Goal: Information Seeking & Learning: Find specific fact

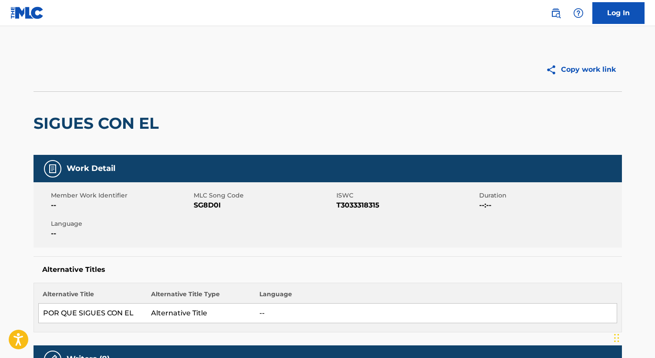
click at [558, 13] on img at bounding box center [555, 13] width 10 height 10
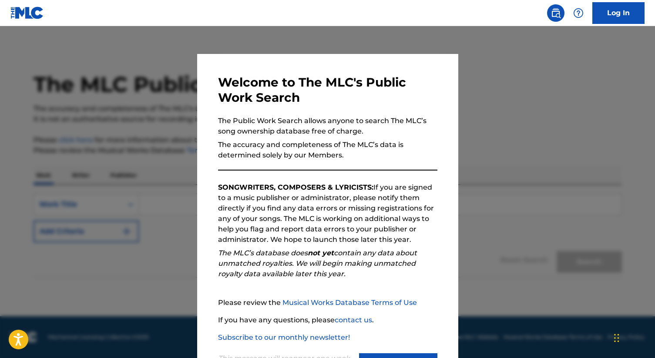
scroll to position [40, 0]
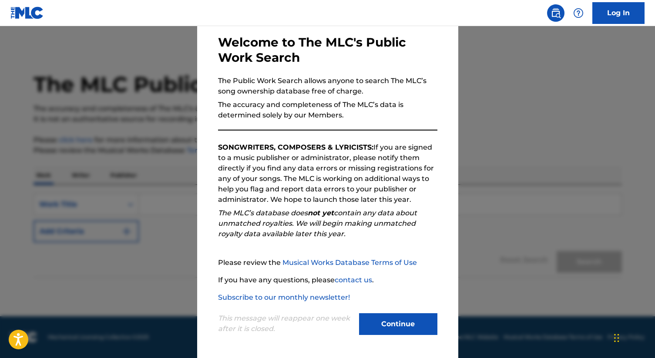
click at [399, 329] on button "Continue" at bounding box center [398, 324] width 78 height 22
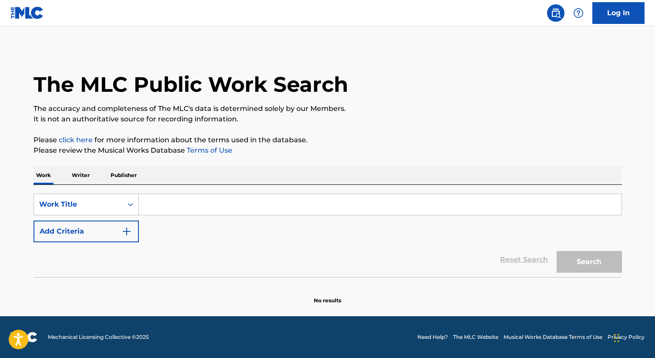
click at [170, 208] on input "Search Form" at bounding box center [380, 204] width 483 height 21
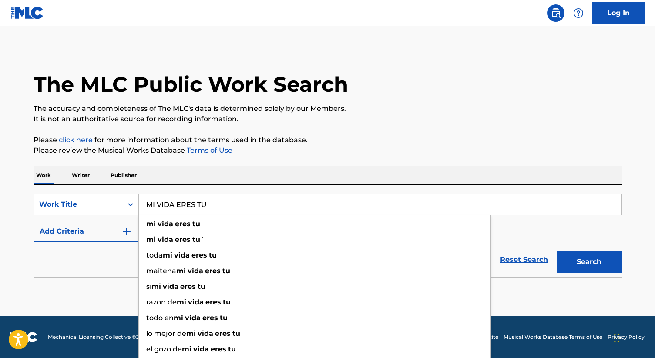
click at [236, 201] on input "MI VIDA ERES TU" at bounding box center [380, 204] width 483 height 21
type input "MI VIDA ERES TU"
click at [511, 225] on div "SearchWithCriteria4acffd70-48eb-4e09-898f-5dbcdb93415c Work Title MI VIDA ERES …" at bounding box center [328, 218] width 588 height 49
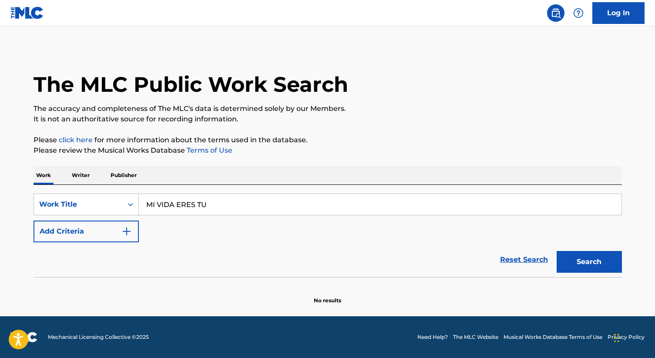
click at [112, 236] on button "Add Criteria" at bounding box center [86, 232] width 105 height 22
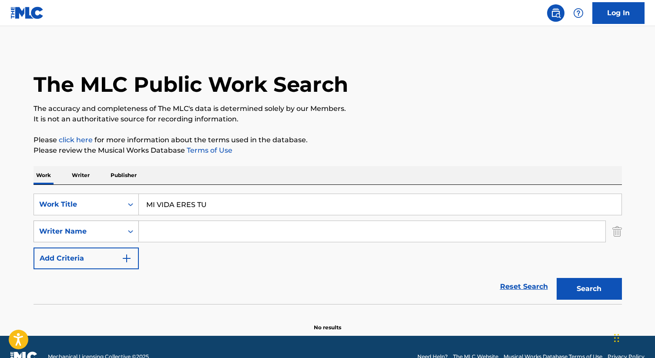
click at [98, 231] on div "Writer Name" at bounding box center [78, 231] width 78 height 10
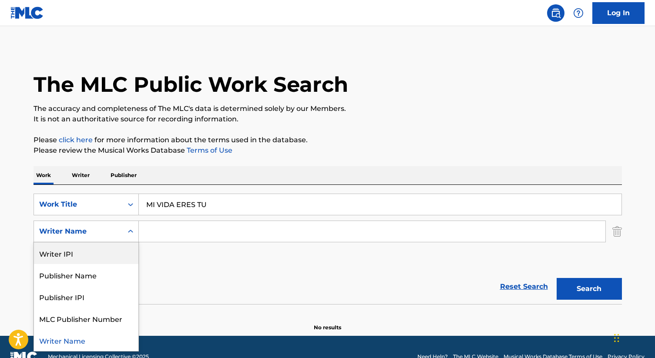
click at [169, 222] on input "Search Form" at bounding box center [372, 231] width 466 height 21
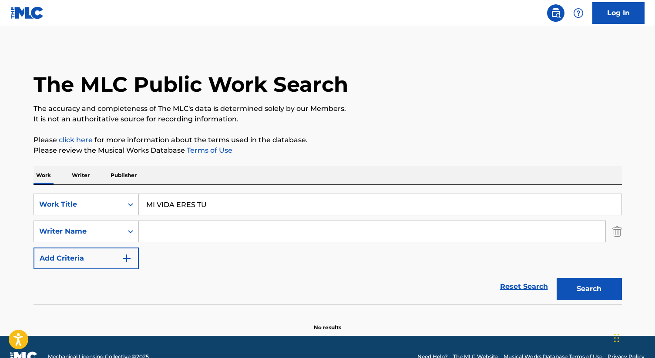
paste input "[PERSON_NAME]"
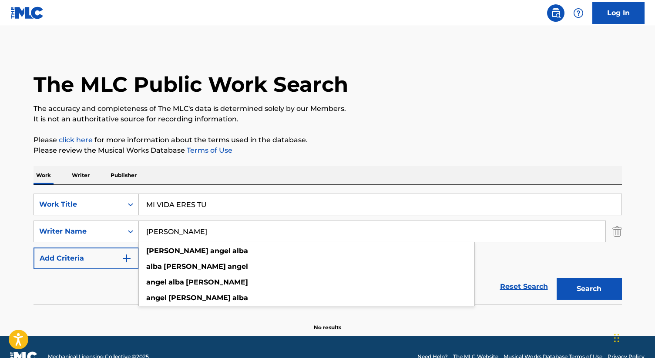
type input "[PERSON_NAME]"
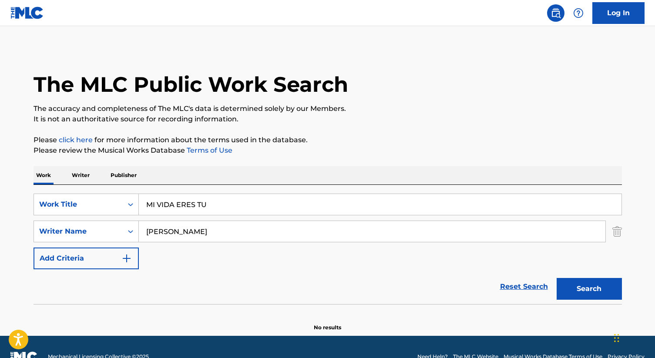
click at [518, 258] on div "SearchWithCriteria4acffd70-48eb-4e09-898f-5dbcdb93415c Work Title MI VIDA ERES …" at bounding box center [328, 232] width 588 height 76
click at [585, 291] on button "Search" at bounding box center [588, 289] width 65 height 22
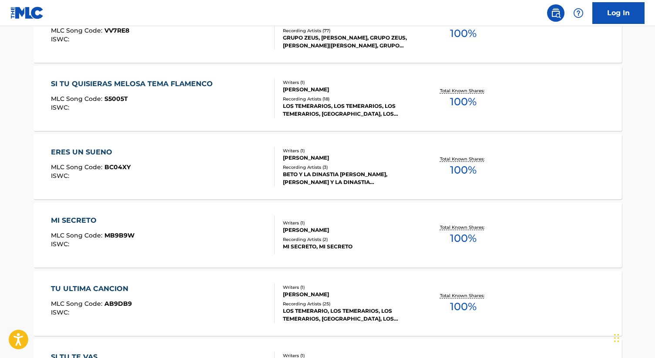
scroll to position [734, 0]
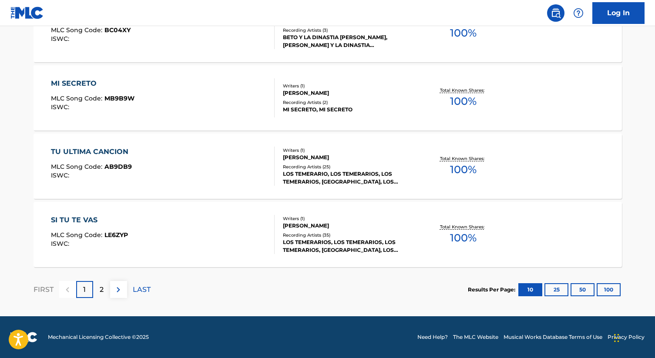
click at [560, 290] on button "25" at bounding box center [556, 289] width 24 height 13
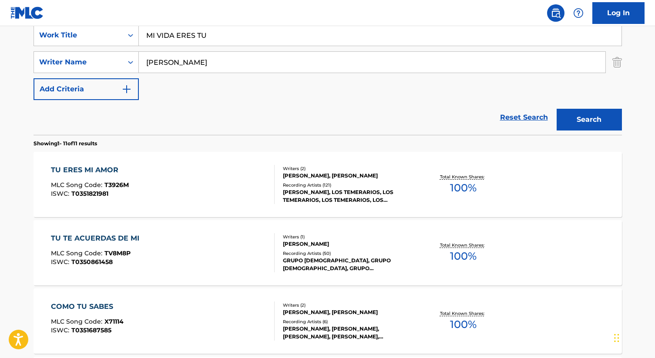
scroll to position [0, 0]
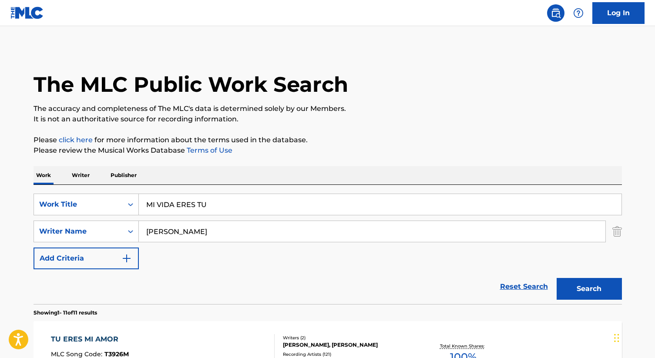
click at [84, 175] on p "Writer" at bounding box center [80, 175] width 23 height 18
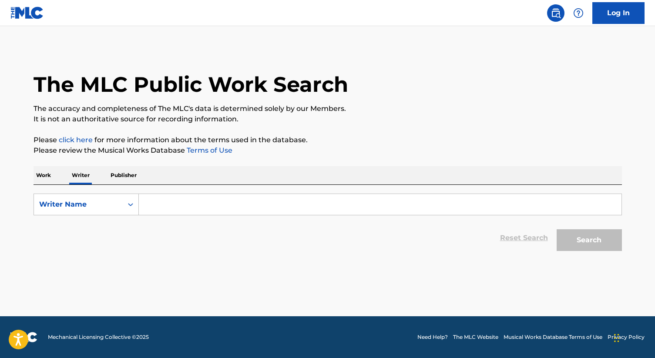
click at [167, 207] on input "Search Form" at bounding box center [380, 204] width 483 height 21
paste input "[PERSON_NAME]"
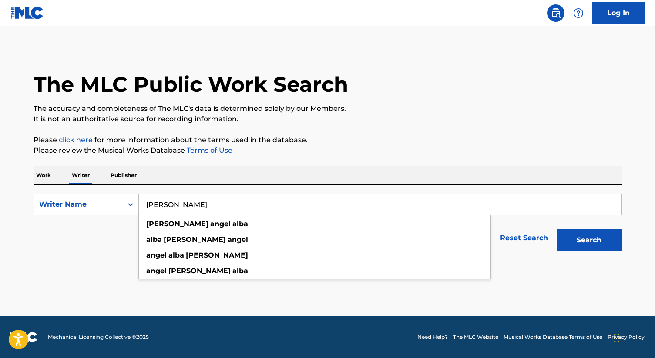
type input "[PERSON_NAME]"
click at [556, 229] on button "Search" at bounding box center [588, 240] width 65 height 22
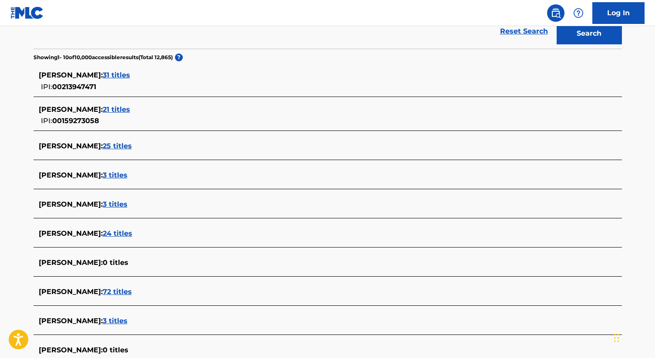
scroll to position [207, 0]
click at [130, 75] on span "31 titles" at bounding box center [116, 74] width 27 height 8
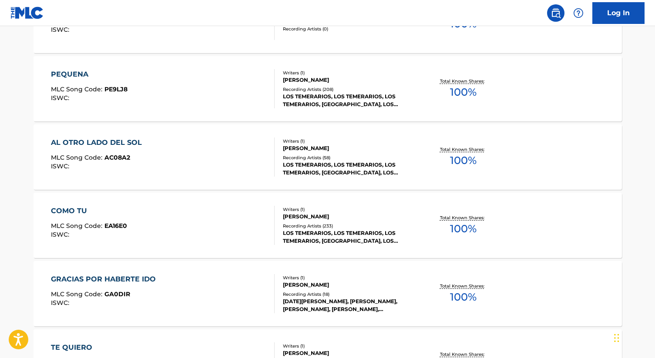
scroll to position [0, 0]
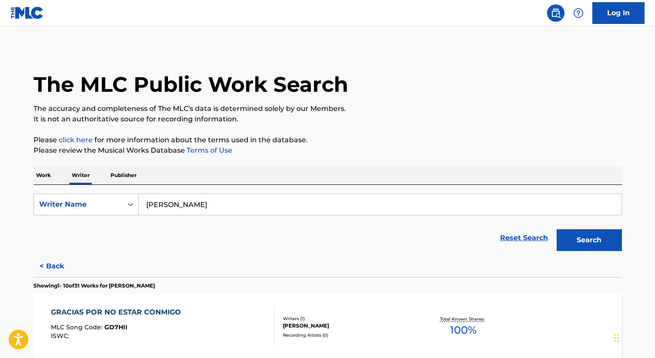
click at [43, 173] on p "Work" at bounding box center [44, 175] width 20 height 18
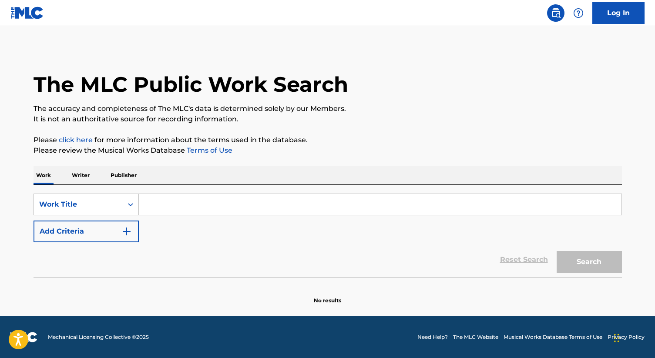
click at [209, 208] on input "Search Form" at bounding box center [380, 204] width 483 height 21
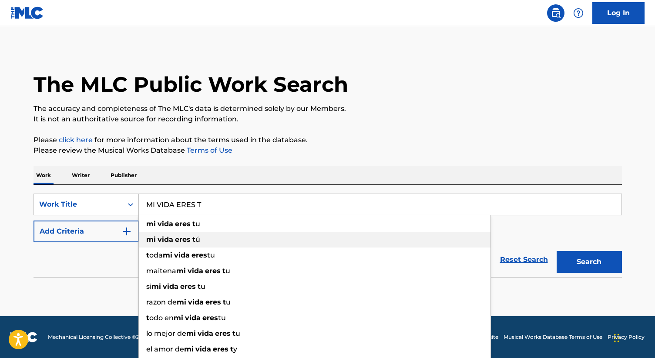
click at [191, 238] on span "Search Form" at bounding box center [192, 239] width 2 height 8
type input "mi vida eres tú"
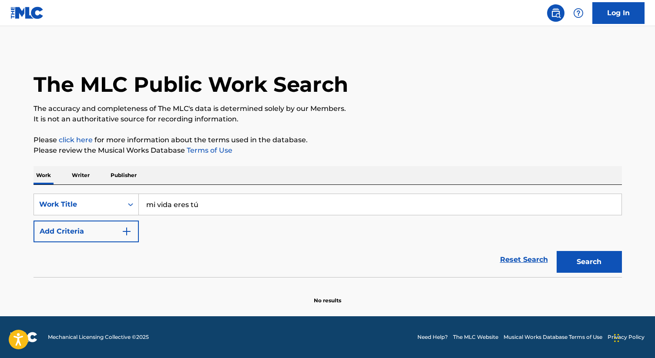
click at [556, 251] on button "Search" at bounding box center [588, 262] width 65 height 22
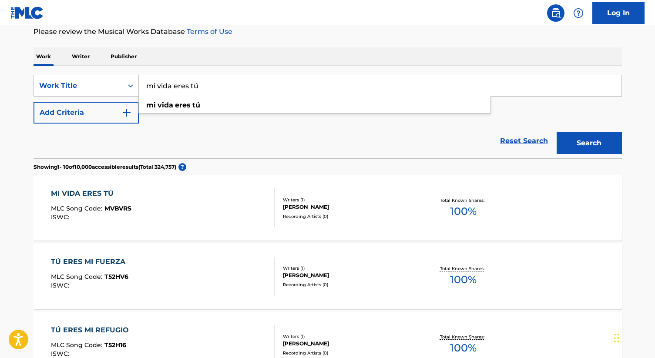
scroll to position [121, 0]
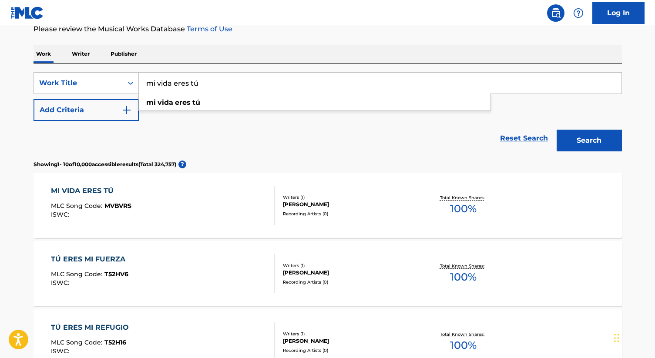
click at [180, 192] on div "MI VIDA ERES TÚ MLC Song Code : MVBVRS ISWC :" at bounding box center [163, 205] width 224 height 39
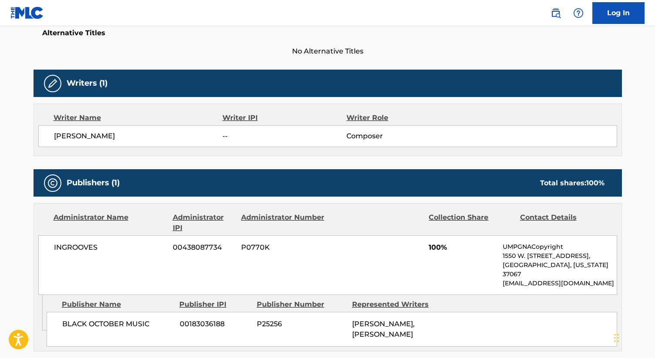
scroll to position [335, 0]
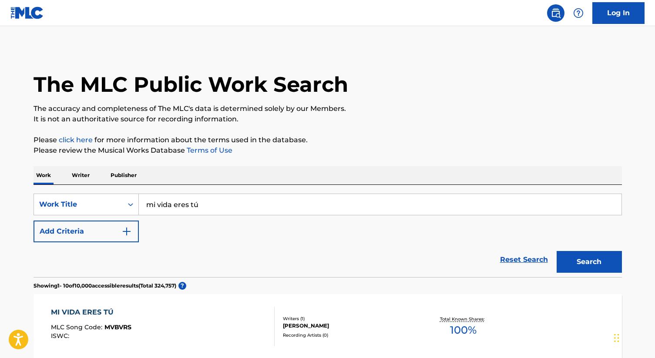
click at [100, 233] on button "Add Criteria" at bounding box center [86, 232] width 105 height 22
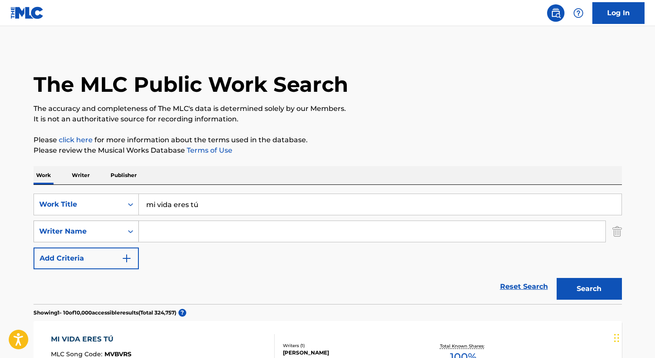
click at [97, 231] on div "Writer Name" at bounding box center [78, 231] width 78 height 10
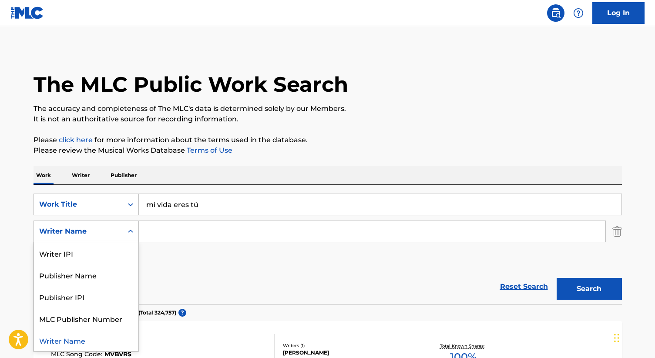
click at [159, 227] on input "Search Form" at bounding box center [372, 231] width 466 height 21
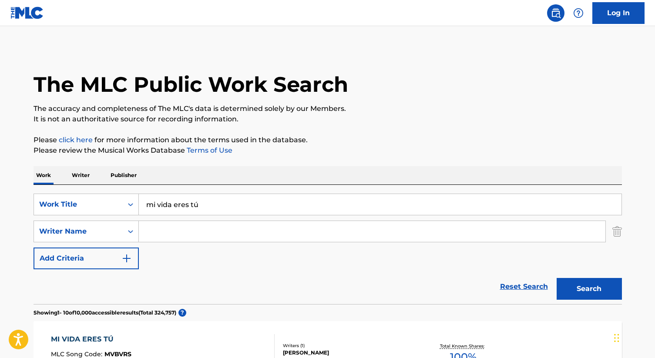
paste input "[PERSON_NAME]"
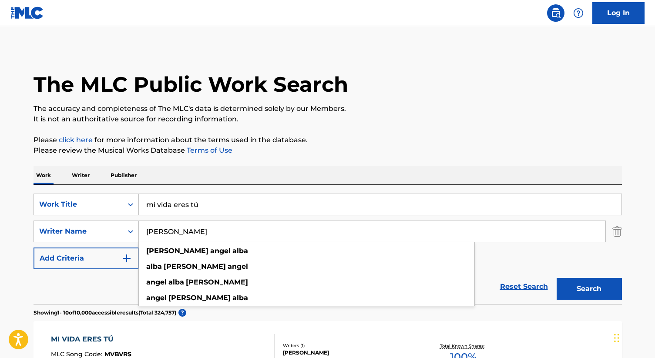
type input "[PERSON_NAME]"
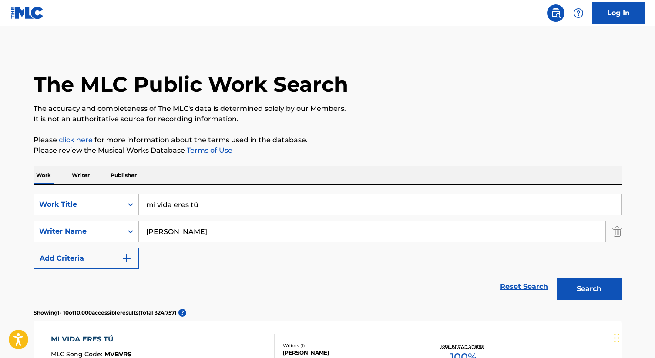
click at [577, 281] on button "Search" at bounding box center [588, 289] width 65 height 22
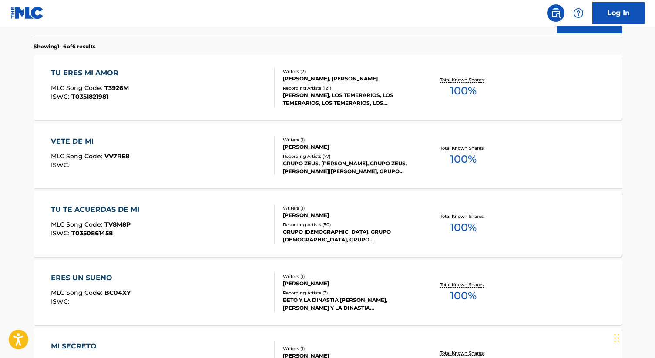
scroll to position [257, 0]
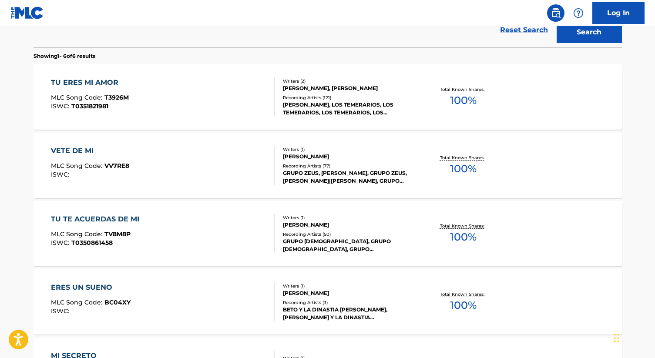
click at [171, 78] on div "TU ERES MI AMOR MLC Song Code : T3926M ISWC : T0351821981" at bounding box center [163, 96] width 224 height 39
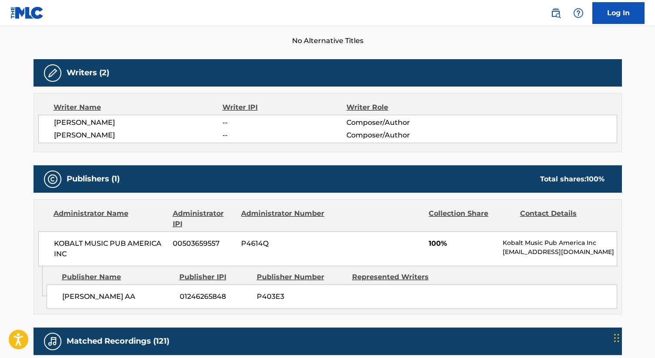
scroll to position [249, 0]
